Goal: Navigation & Orientation: Find specific page/section

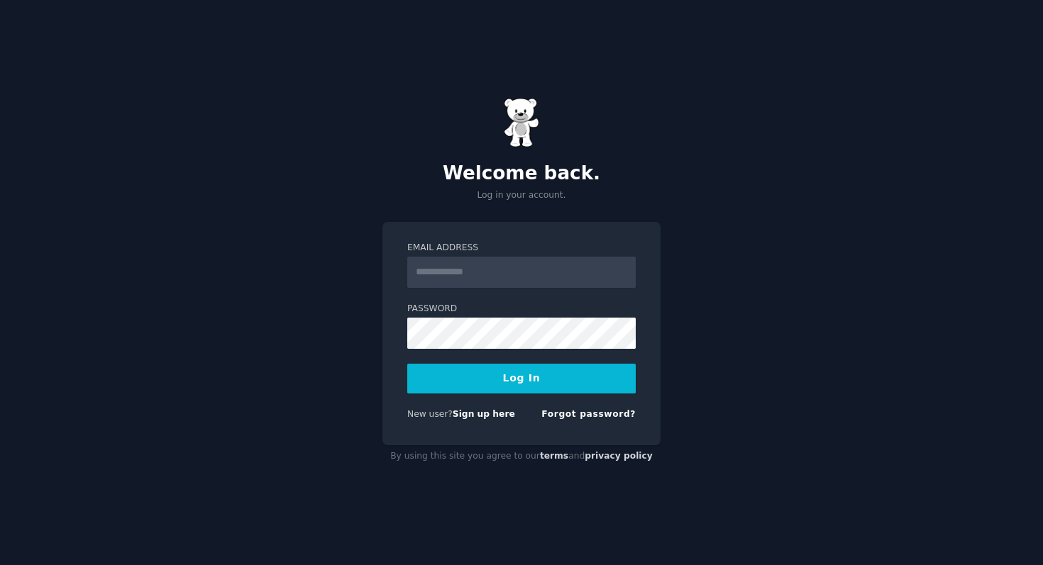
click at [470, 272] on input "Email Address" at bounding box center [521, 272] width 228 height 31
type input "**********"
click at [515, 374] on button "Log In" at bounding box center [521, 379] width 228 height 30
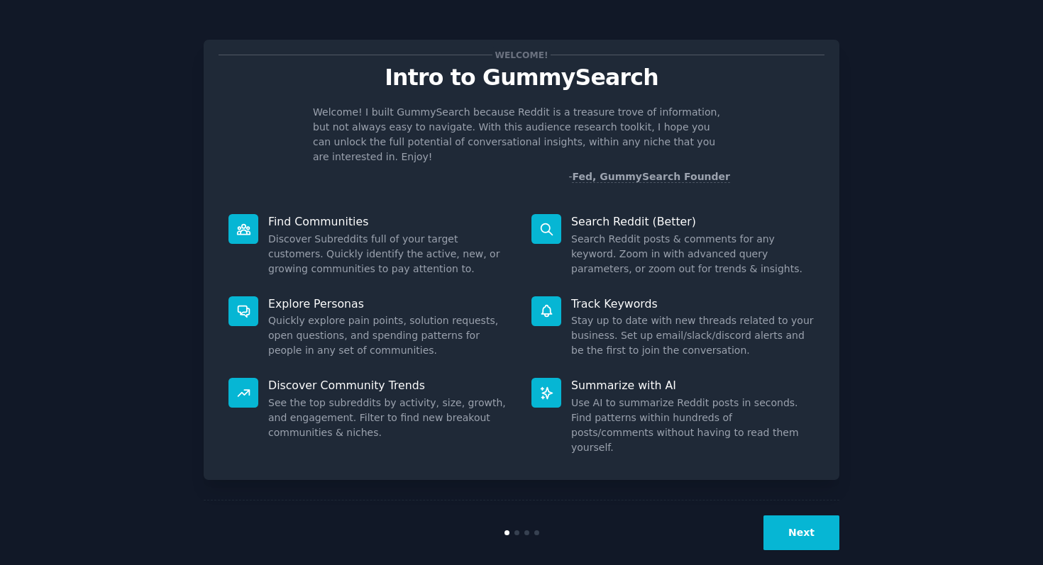
click at [809, 516] on button "Next" at bounding box center [801, 533] width 76 height 35
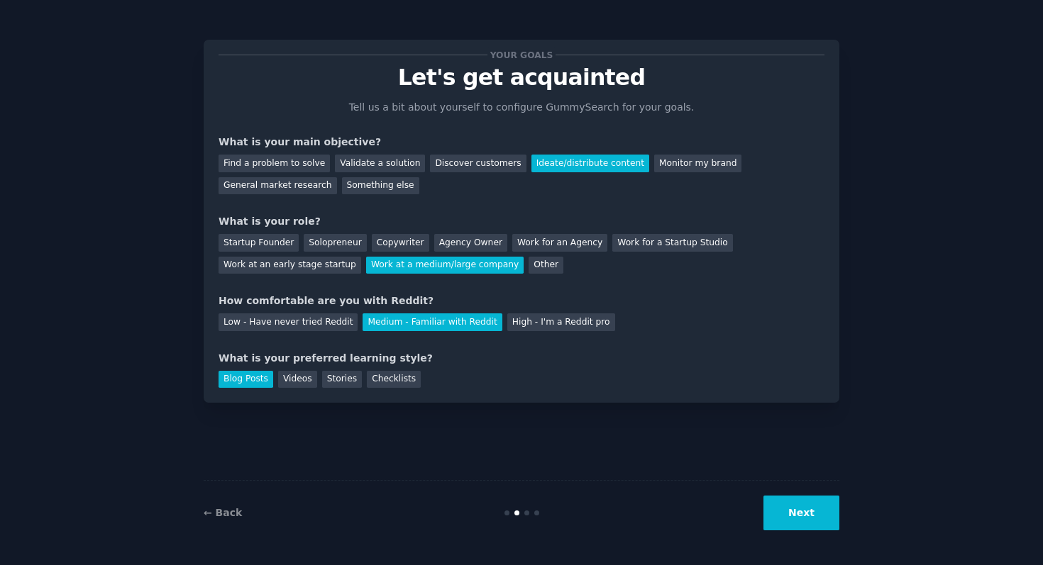
click at [809, 515] on button "Next" at bounding box center [801, 513] width 76 height 35
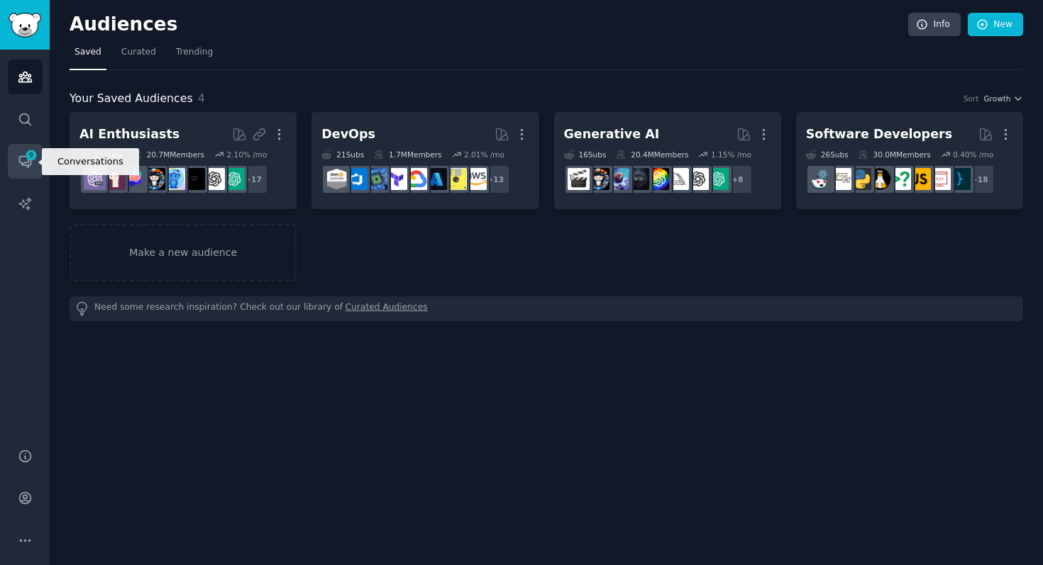
click at [28, 164] on icon "Sidebar" at bounding box center [25, 161] width 15 height 15
